Goal: Task Accomplishment & Management: Manage account settings

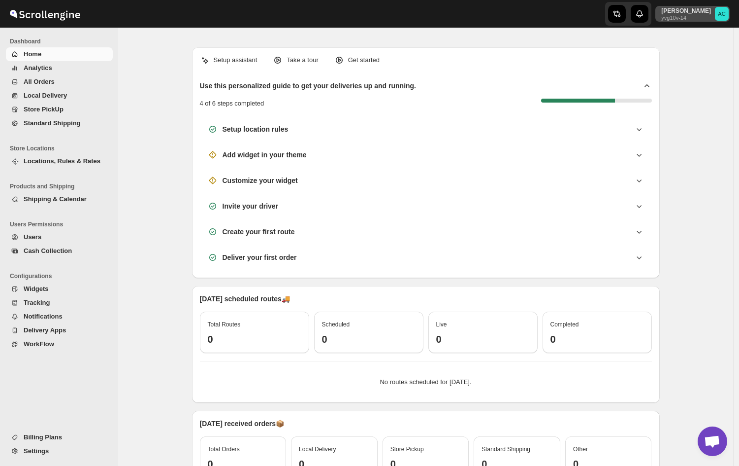
click at [701, 12] on p "[PERSON_NAME]" at bounding box center [687, 11] width 50 height 8
click at [695, 55] on span "Profile" at bounding box center [699, 57] width 18 height 7
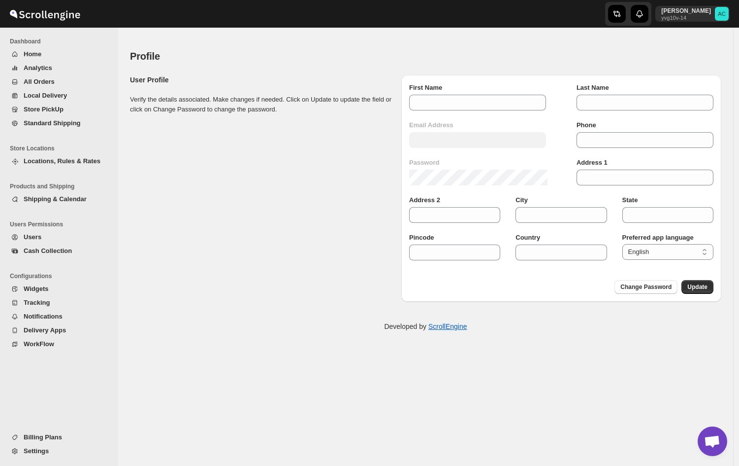
type input "Abhishek"
type input "[PERSON_NAME]"
type input "[EMAIL_ADDRESS][DOMAIN_NAME]"
type input "1234567899"
type input "sdsad"
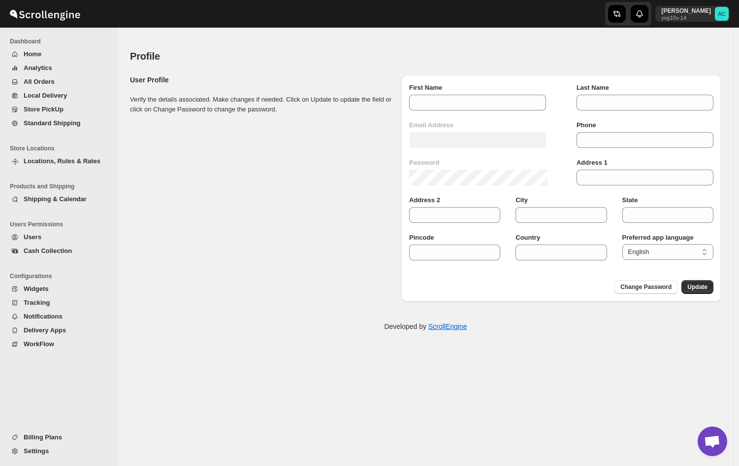
type input "sdece"
type input "dcsec"
type input "sdsda"
click at [649, 252] on select "English French Arabic Chinese German Hebrew Italian Japanese Korean Portuguese …" at bounding box center [668, 252] width 91 height 16
select select "tr"
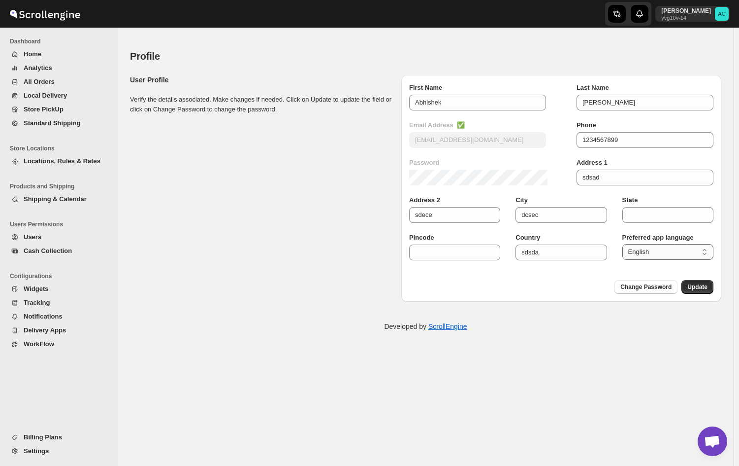
click at [627, 244] on select "English French Arabic Chinese German Hebrew Italian Japanese Korean Portuguese …" at bounding box center [668, 252] width 91 height 16
click at [693, 290] on span "Update" at bounding box center [698, 287] width 20 height 8
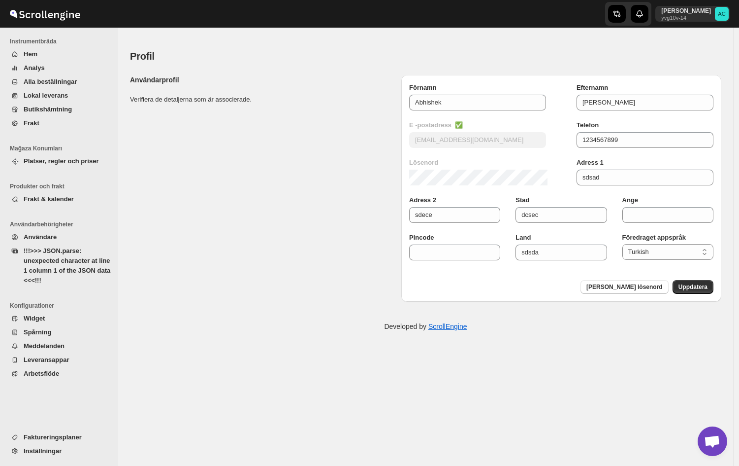
click at [65, 265] on span "!!!>>> JSON.parse: unexpected character at line 1 column 1 of the JSON data <<<…" at bounding box center [67, 265] width 87 height 39
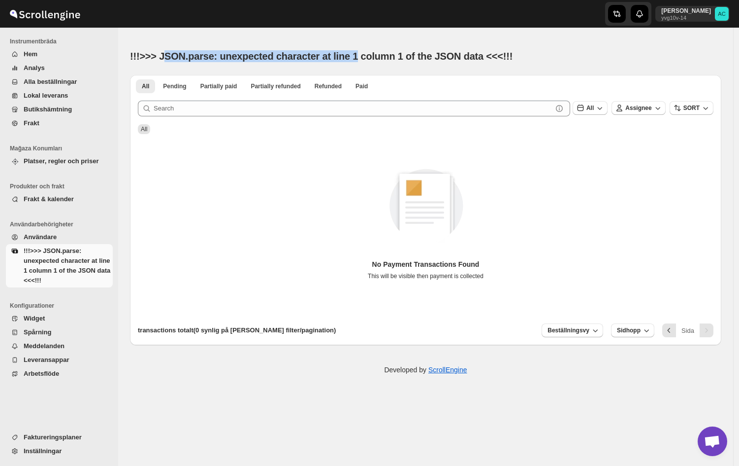
drag, startPoint x: 167, startPoint y: 55, endPoint x: 356, endPoint y: 60, distance: 189.2
click at [356, 61] on span "!!!>>> JSON.parse: unexpected character at line 1 column 1 of the JSON data <<<…" at bounding box center [321, 56] width 383 height 11
click at [426, 61] on span "!!!>>> JSON.parse: unexpected character at line 1 column 1 of the JSON data <<<…" at bounding box center [321, 56] width 383 height 11
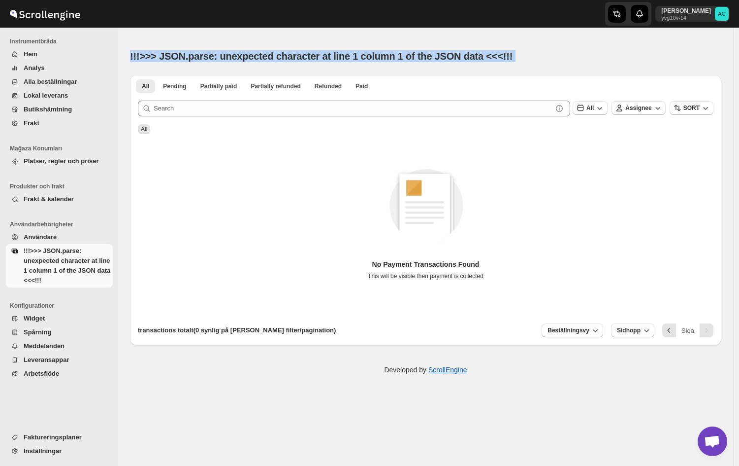
click at [426, 61] on span "!!!>>> JSON.parse: unexpected character at line 1 column 1 of the JSON data <<<…" at bounding box center [321, 56] width 383 height 11
click at [550, 55] on div "!!!>>> JSON.parse: unexpected character at line 1 column 1 of the JSON data <<<…" at bounding box center [372, 56] width 485 height 14
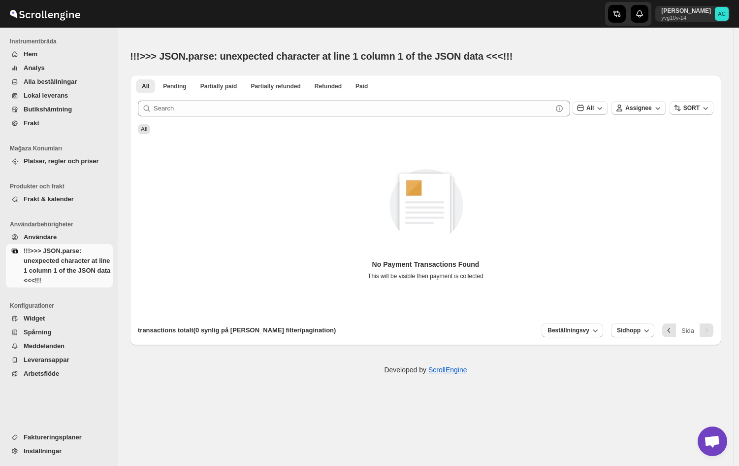
click at [56, 164] on span "Platser, regler och priser" at bounding box center [61, 160] width 75 height 7
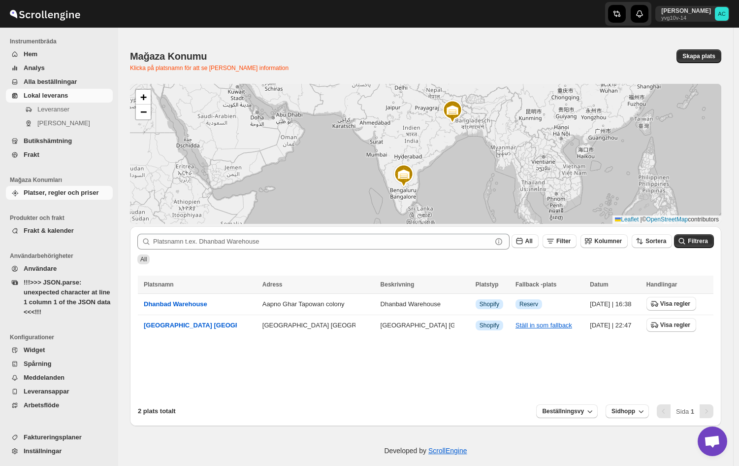
click at [58, 94] on span "Lokal leverans" at bounding box center [46, 95] width 44 height 7
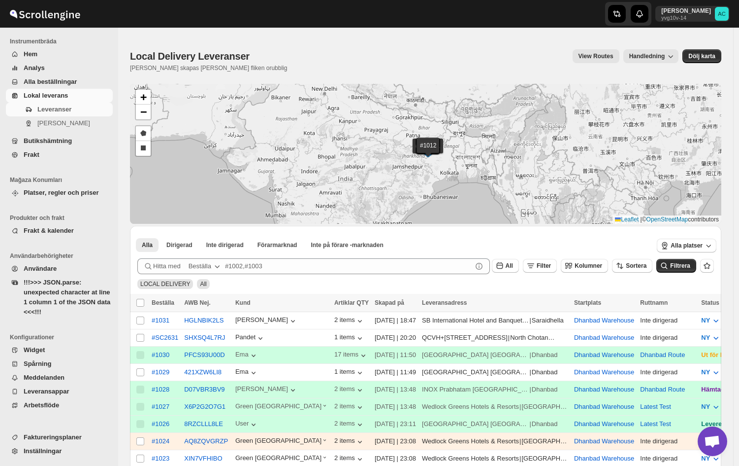
click at [60, 75] on button "Alla beställningar" at bounding box center [59, 82] width 107 height 14
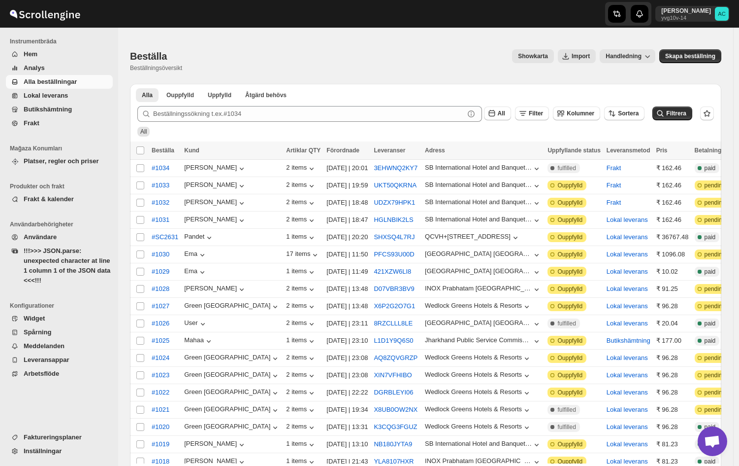
click at [61, 260] on span "!!!>>> JSON.parse: unexpected character at line 1 column 1 of the JSON data <<<…" at bounding box center [67, 265] width 87 height 37
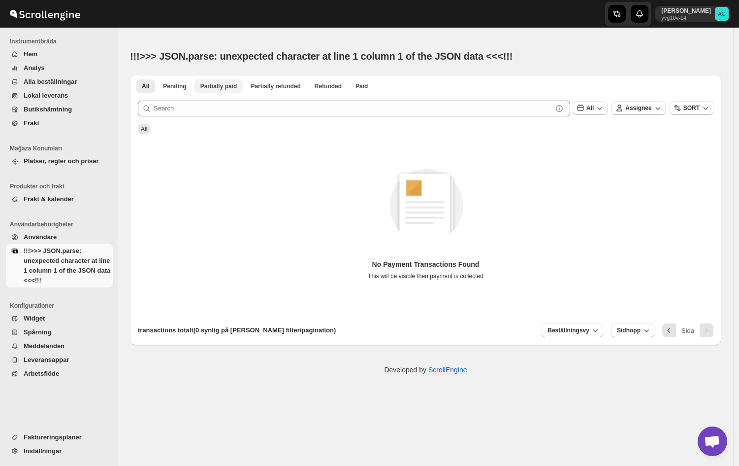
click at [215, 88] on span "Partially paid" at bounding box center [218, 86] width 37 height 8
click at [242, 89] on paid-2 "Partially paid" at bounding box center [219, 86] width 49 height 14
click at [164, 85] on span "Pending" at bounding box center [174, 86] width 23 height 8
click at [136, 85] on button "All" at bounding box center [145, 86] width 19 height 14
click at [49, 198] on span "Frakt & kalender" at bounding box center [49, 198] width 50 height 7
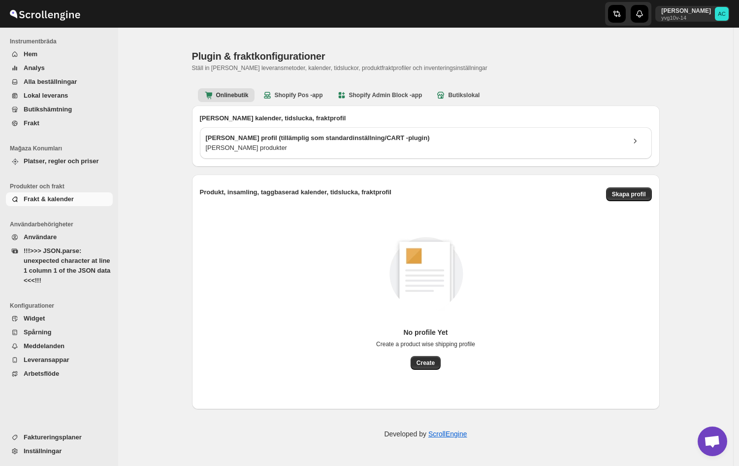
click at [687, 4] on div "[PERSON_NAME] yvg10v-14 AC" at bounding box center [695, 14] width 78 height 28
click at [686, 11] on p "[PERSON_NAME]" at bounding box center [687, 11] width 50 height 8
click at [688, 60] on span "Profil" at bounding box center [695, 57] width 15 height 7
select select "tr"
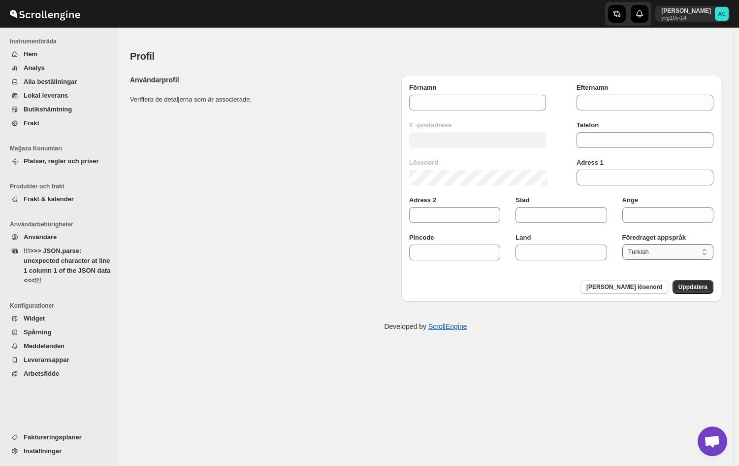
type input "Abhishek"
type input "[PERSON_NAME]"
type input "[EMAIL_ADDRESS][DOMAIN_NAME]"
type input "1234567899"
type input "sdsad"
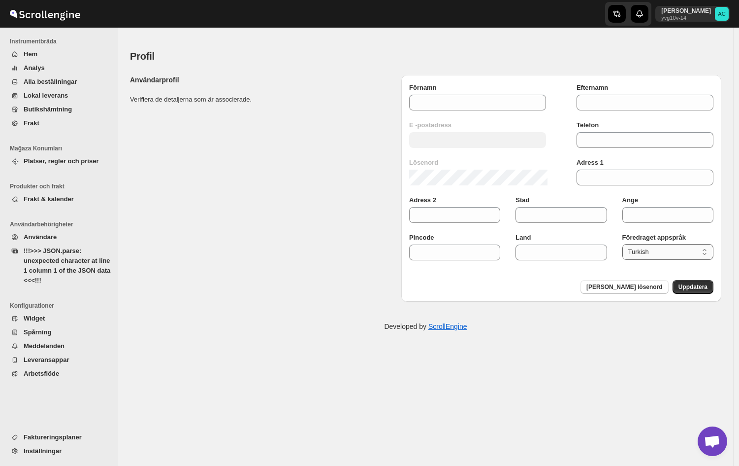
type input "sdece"
type input "dcsec"
type input "sdsda"
click at [658, 251] on select "English French Arabic Chinese German Hebrew Italian Japanese Korean Portuguese …" at bounding box center [668, 252] width 91 height 16
select select "en"
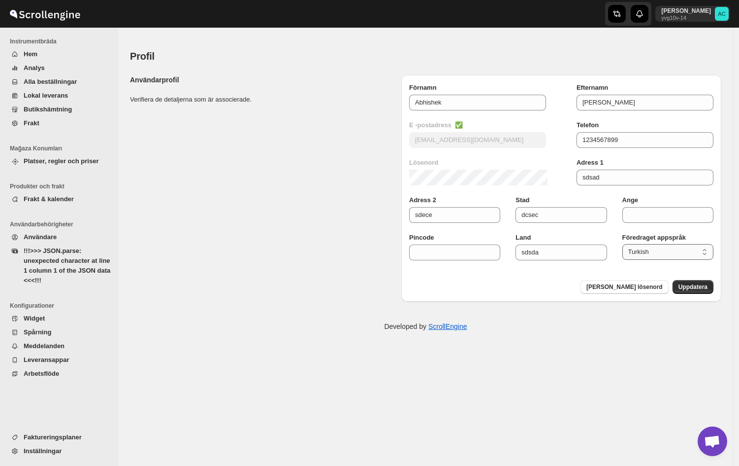
click at [627, 244] on select "English French Arabic Chinese German Hebrew Italian Japanese Korean Portuguese …" at bounding box center [668, 252] width 91 height 16
click at [689, 283] on button "Uppdatera" at bounding box center [693, 287] width 41 height 14
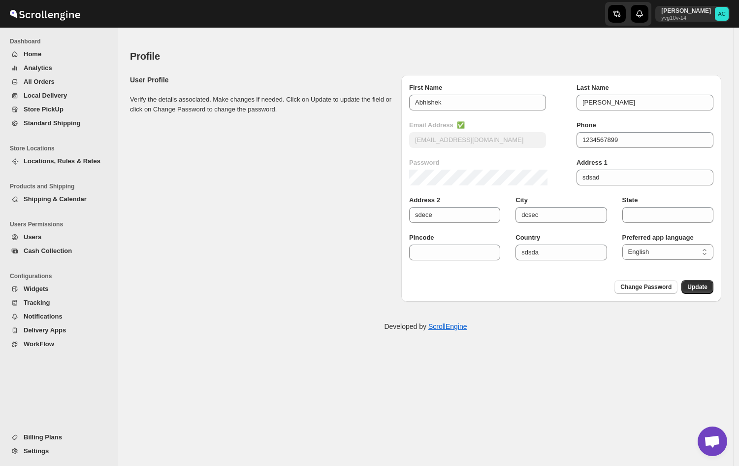
click at [76, 249] on span "Cash Collection" at bounding box center [67, 251] width 87 height 10
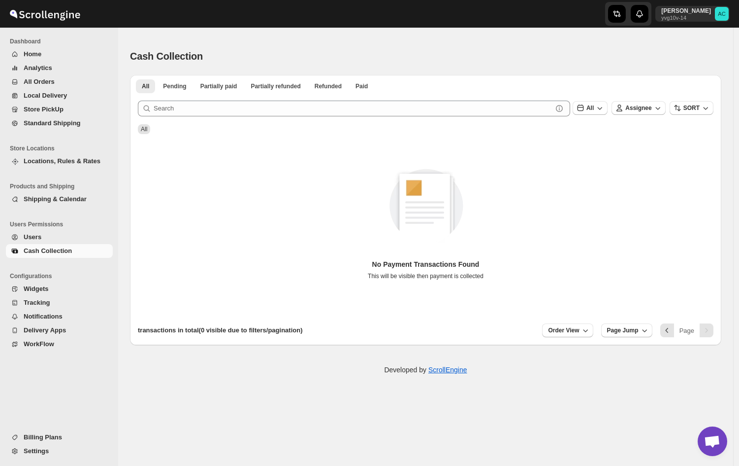
click at [53, 299] on span "Tracking" at bounding box center [67, 303] width 87 height 10
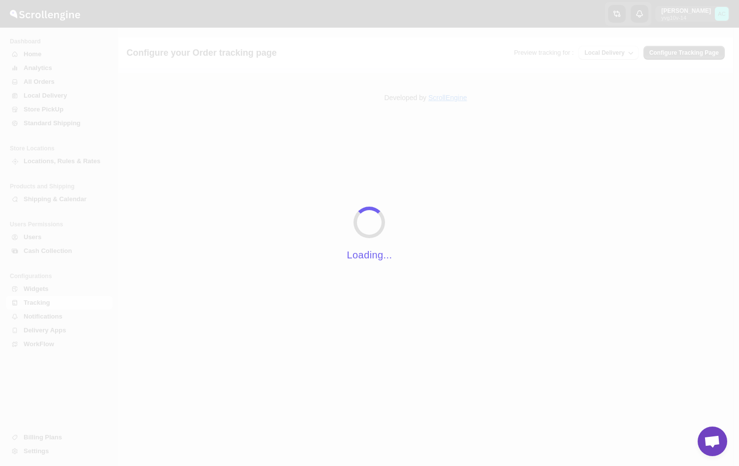
click at [60, 123] on div "Loading..." at bounding box center [369, 233] width 739 height 466
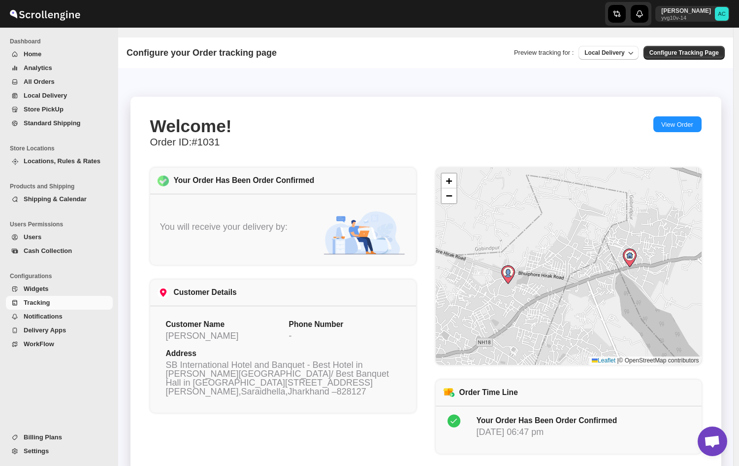
click at [68, 80] on span "All Orders" at bounding box center [67, 82] width 87 height 10
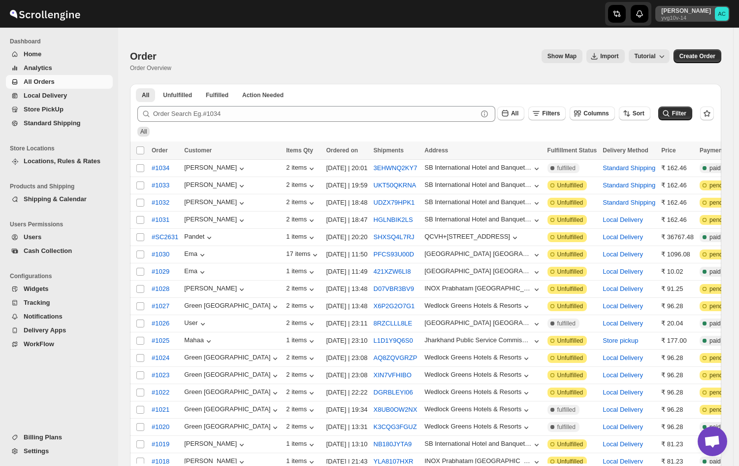
click at [686, 16] on p "yvg10v-14" at bounding box center [687, 18] width 50 height 6
click at [686, 55] on div "Profile" at bounding box center [703, 58] width 52 height 10
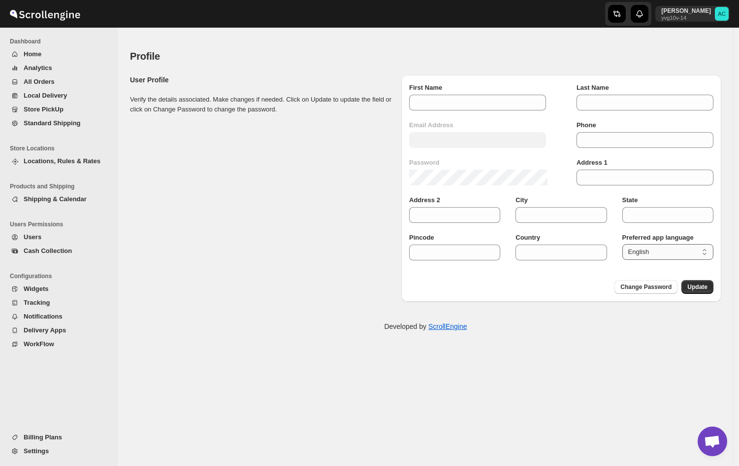
type input "Abhishek"
type input "[PERSON_NAME]"
type input "[EMAIL_ADDRESS][DOMAIN_NAME]"
type input "1234567899"
type input "sdsad"
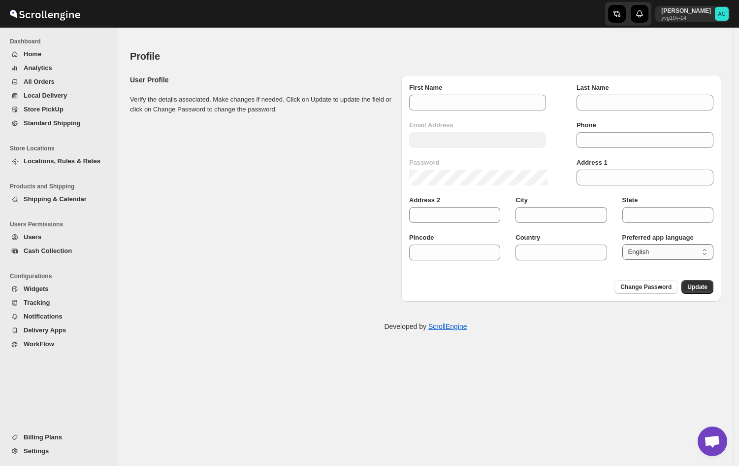
type input "sdece"
type input "dcsec"
type input "sdsda"
click at [656, 253] on select "English French Arabic Chinese German Hebrew Italian Japanese Korean Portuguese …" at bounding box center [668, 252] width 91 height 16
click at [627, 244] on select "English French Arabic Chinese German Hebrew Italian Japanese Korean Portuguese …" at bounding box center [668, 252] width 91 height 16
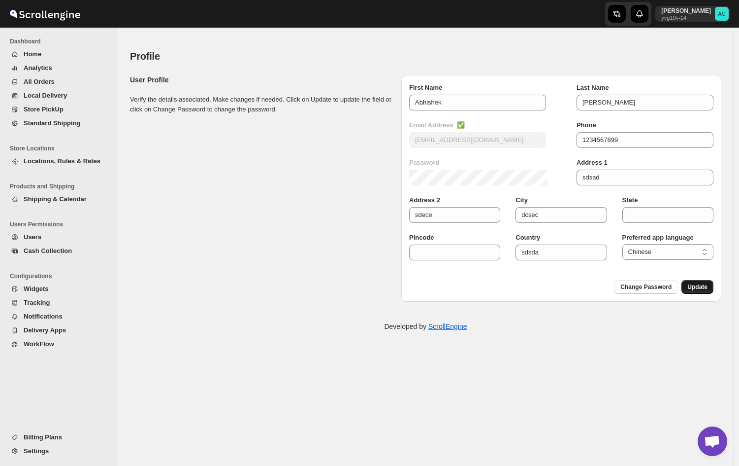
click at [704, 286] on span "Update" at bounding box center [698, 287] width 20 height 8
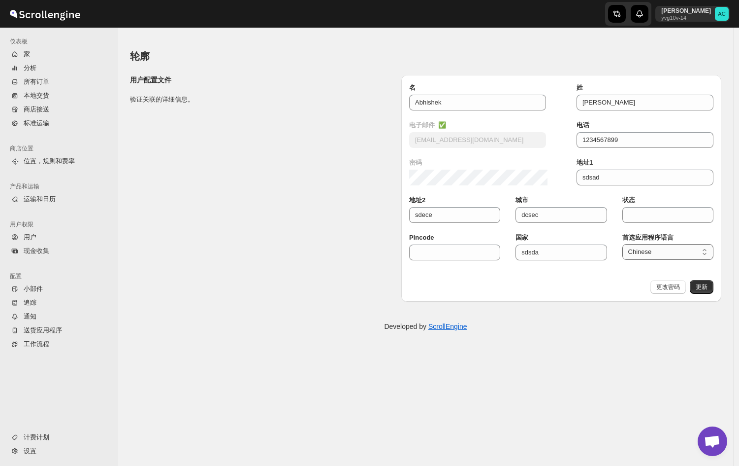
click at [666, 248] on select "English French Arabic Chinese German Hebrew Italian Japanese Korean Portuguese …" at bounding box center [668, 252] width 91 height 16
click at [627, 244] on select "English French Arabic Chinese German Hebrew Italian Japanese Korean Portuguese …" at bounding box center [668, 252] width 91 height 16
click at [705, 284] on span "更新" at bounding box center [702, 287] width 12 height 8
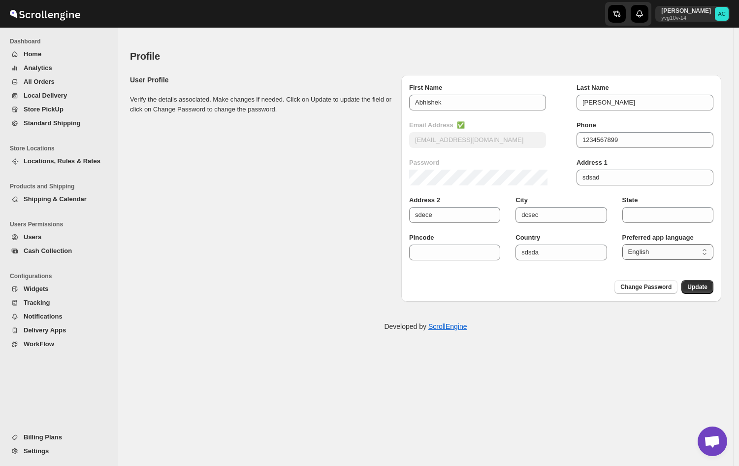
click at [662, 257] on select "English French Arabic Chinese German Hebrew Italian Japanese Korean Portuguese …" at bounding box center [668, 252] width 91 height 16
click at [627, 244] on select "English French Arabic Chinese German Hebrew Italian Japanese Korean Portuguese …" at bounding box center [668, 252] width 91 height 16
click at [679, 254] on select "English French Arabic Chinese German Hebrew Italian Japanese Korean Portuguese …" at bounding box center [668, 252] width 91 height 16
click at [627, 244] on select "English French Arabic Chinese German Hebrew Italian Japanese Korean Portuguese …" at bounding box center [668, 252] width 91 height 16
click at [705, 288] on span "Update" at bounding box center [698, 287] width 20 height 8
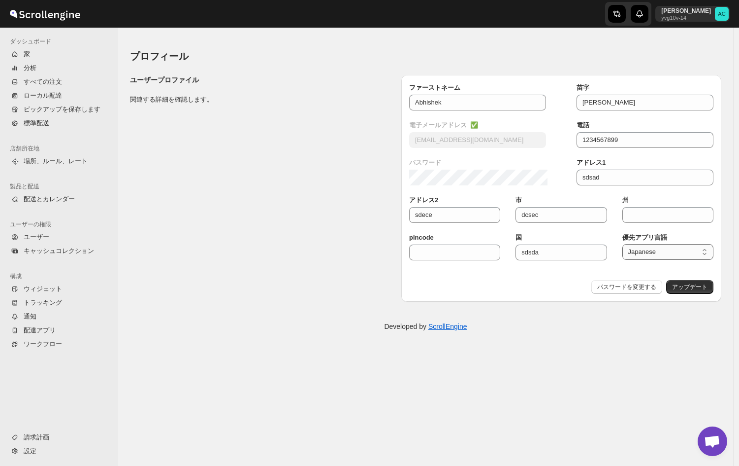
click at [650, 246] on select "English French Arabic Chinese German Hebrew Italian Japanese Korean Portuguese …" at bounding box center [668, 252] width 91 height 16
click at [627, 244] on select "English French Arabic Chinese German Hebrew Italian Japanese Korean Portuguese …" at bounding box center [668, 252] width 91 height 16
click at [685, 277] on div "パスワードを変更する アップデート" at bounding box center [651, 285] width 126 height 18
click at [685, 286] on span "アップデート" at bounding box center [689, 287] width 35 height 8
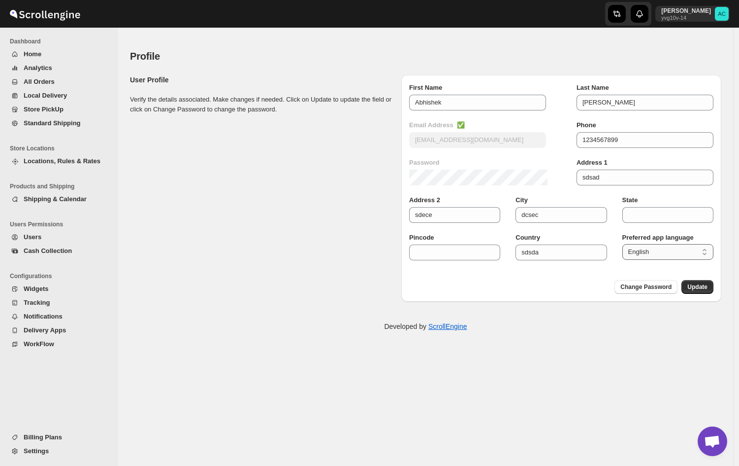
click at [665, 253] on select "English French Arabic Chinese German Hebrew Italian Japanese Korean Portuguese …" at bounding box center [668, 252] width 91 height 16
click at [627, 244] on select "English French Arabic Chinese German Hebrew Italian Japanese Korean Portuguese …" at bounding box center [668, 252] width 91 height 16
click at [699, 287] on span "Update" at bounding box center [698, 287] width 20 height 8
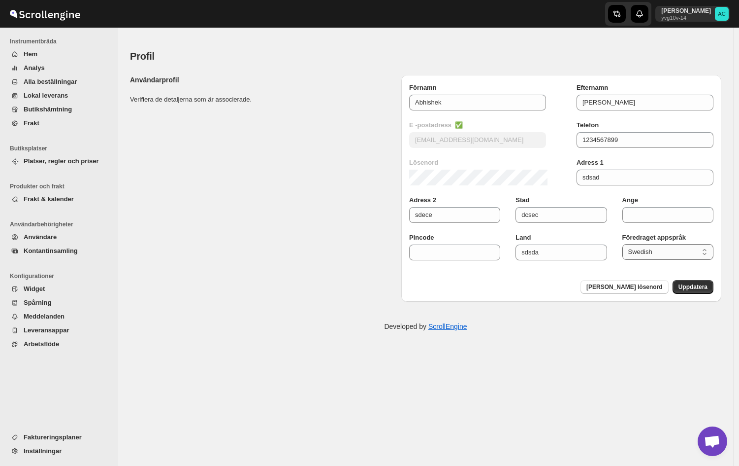
click at [679, 245] on select "English French Arabic Chinese German Hebrew Italian Japanese Korean Portuguese …" at bounding box center [668, 252] width 91 height 16
select select "en"
click at [627, 244] on select "English French Arabic Chinese German Hebrew Italian Japanese Korean Portuguese …" at bounding box center [668, 252] width 91 height 16
click at [693, 291] on button "Uppdatera" at bounding box center [693, 287] width 41 height 14
